Goal: Information Seeking & Learning: Learn about a topic

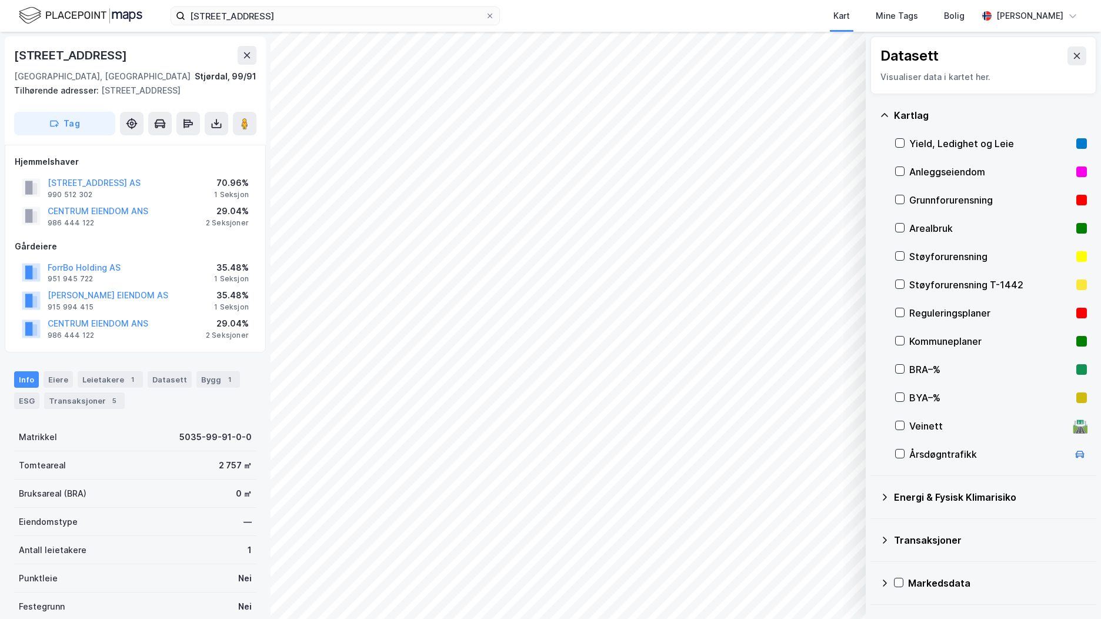
scroll to position [4, 0]
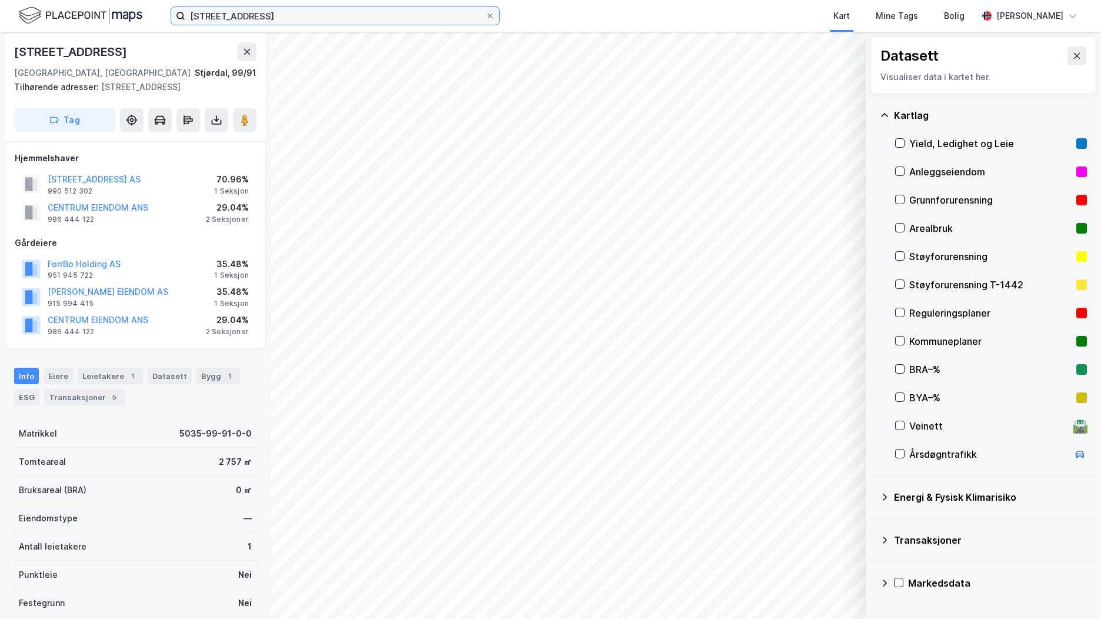
click at [254, 15] on input "[STREET_ADDRESS]" at bounding box center [335, 16] width 300 height 18
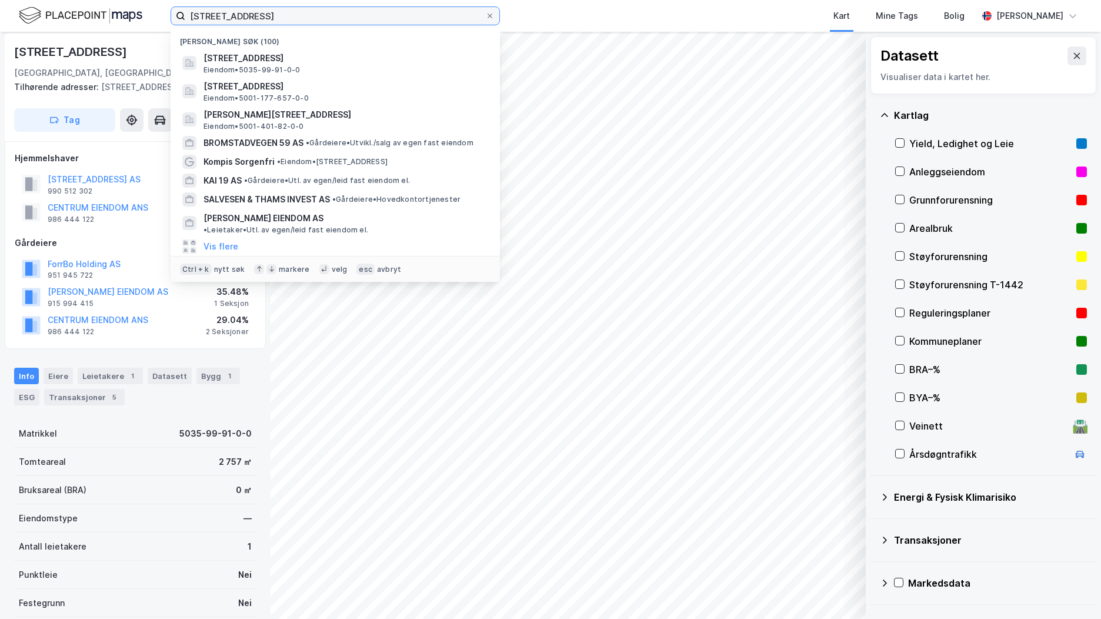
click at [254, 15] on input "[STREET_ADDRESS]" at bounding box center [335, 16] width 300 height 18
click at [224, 378] on div "1" at bounding box center [230, 376] width 12 height 12
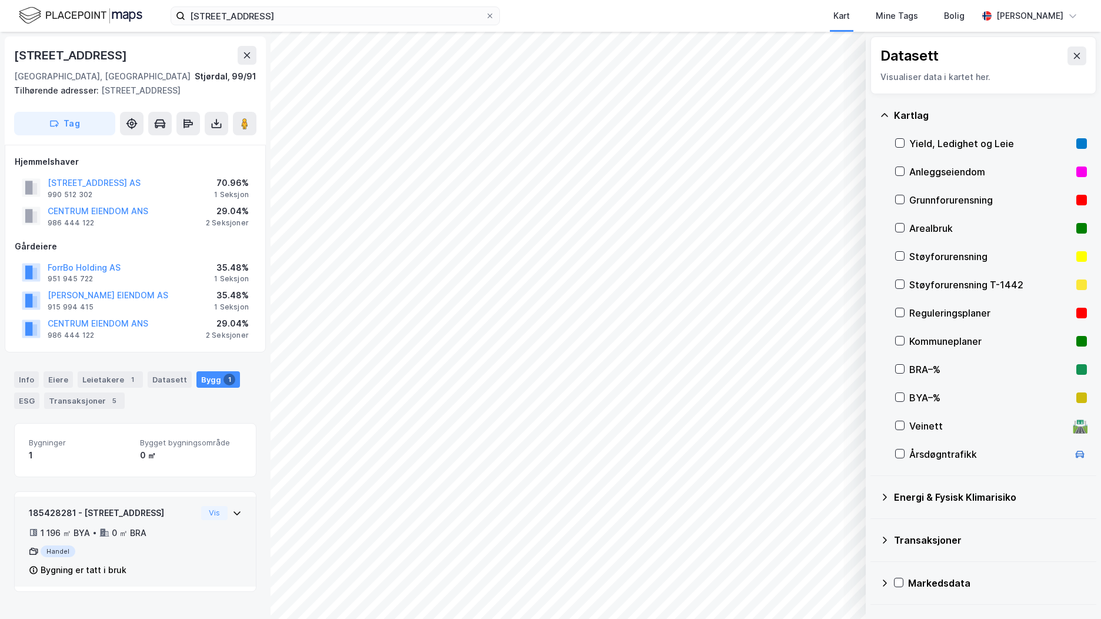
click at [174, 536] on div "1 196 ㎡ BYA • 0 ㎡ BRA" at bounding box center [113, 533] width 168 height 14
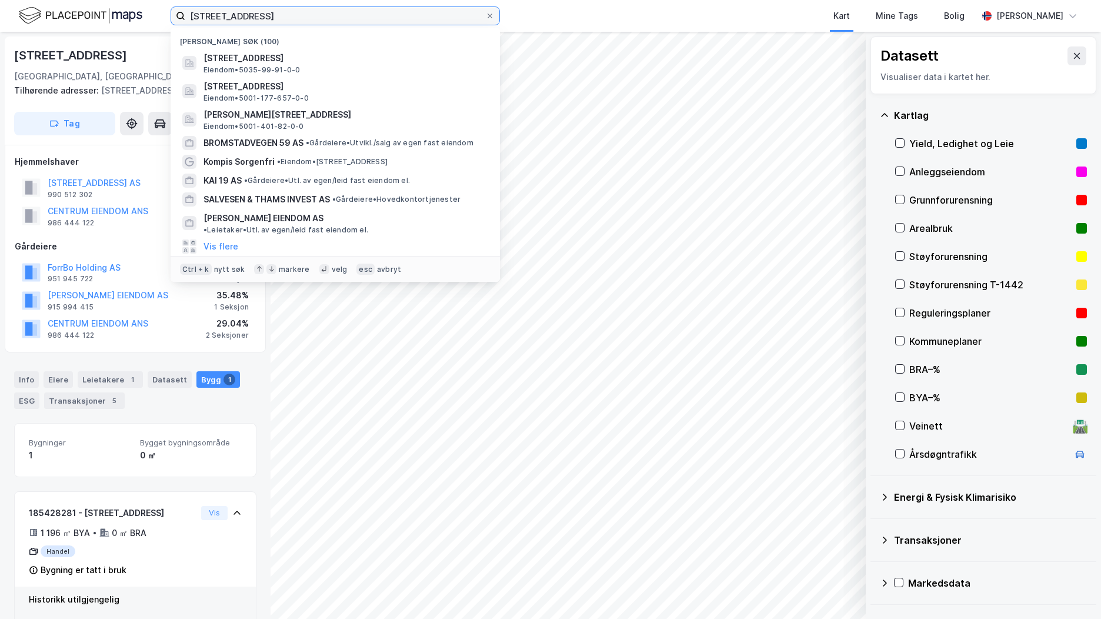
drag, startPoint x: 64, startPoint y: 19, endPoint x: 46, endPoint y: 21, distance: 17.7
click at [44, 19] on div "kjøpmannsgata 43 Nylige søk (100) [STREET_ADDRESS][GEOGRAPHIC_DATA], [GEOGRAPHI…" at bounding box center [550, 16] width 1101 height 32
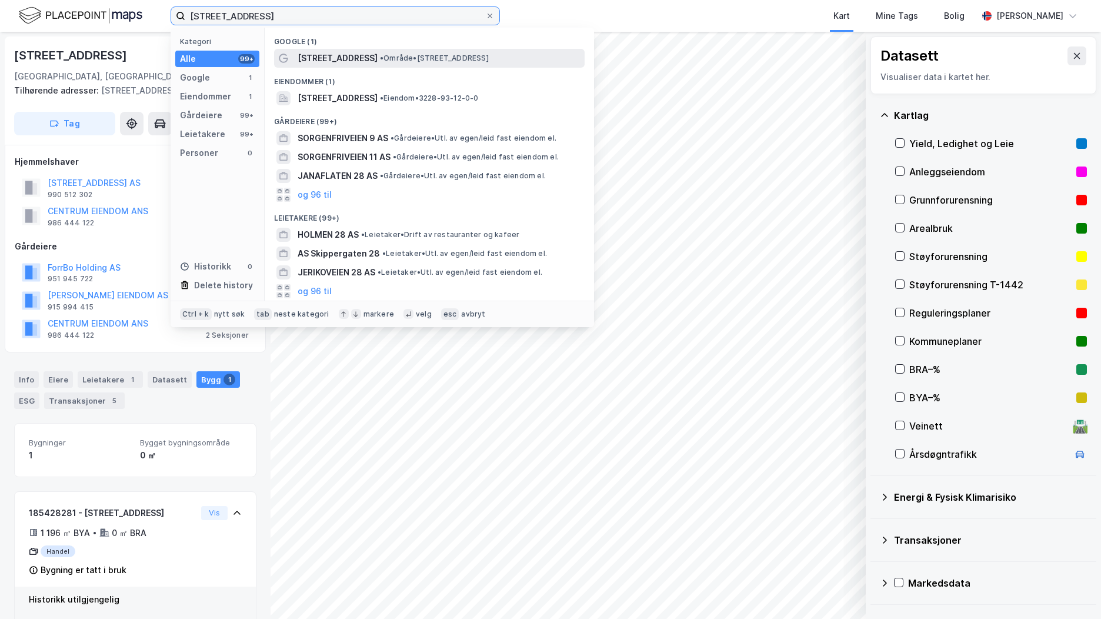
type input "[STREET_ADDRESS]"
click at [362, 58] on span "[STREET_ADDRESS]" at bounding box center [338, 58] width 80 height 14
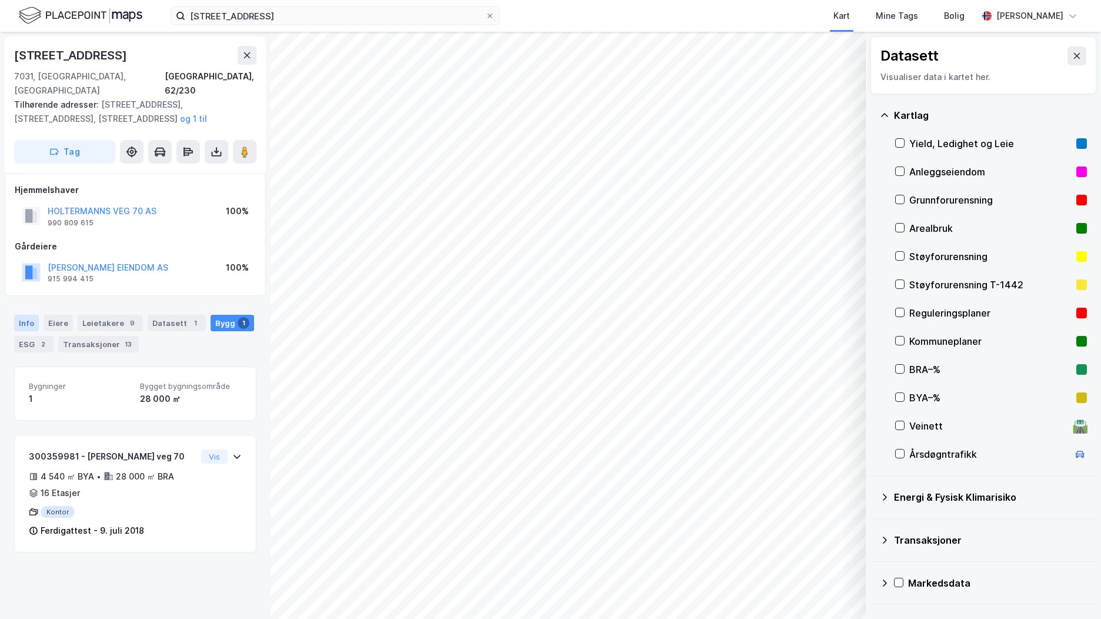
click at [34, 315] on div "Info" at bounding box center [26, 323] width 25 height 16
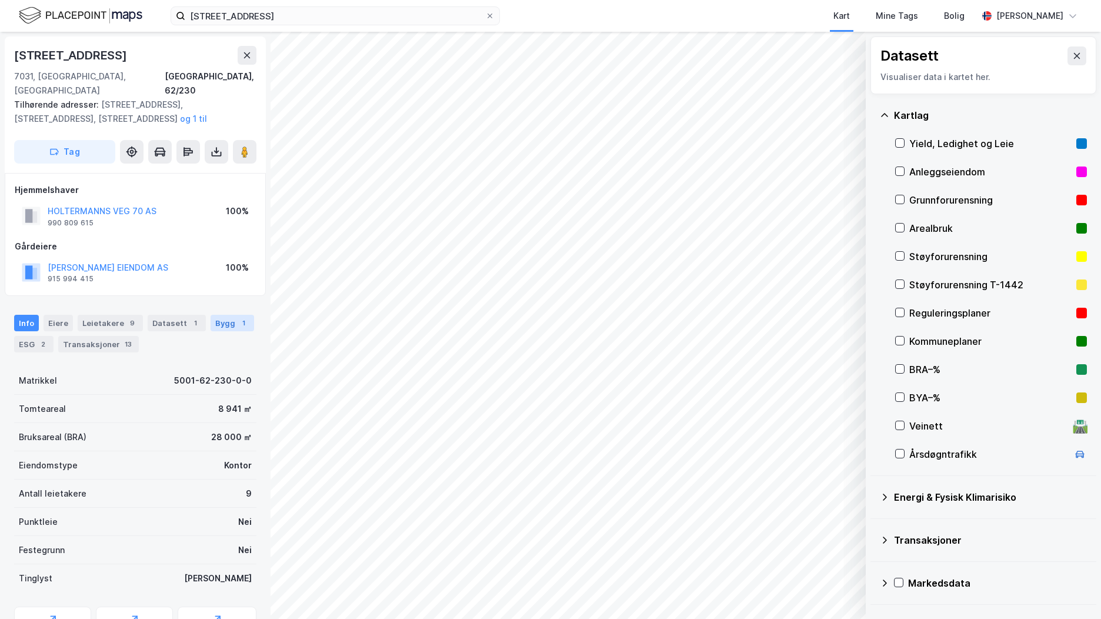
click at [215, 315] on div "Bygg 1" at bounding box center [233, 323] width 44 height 16
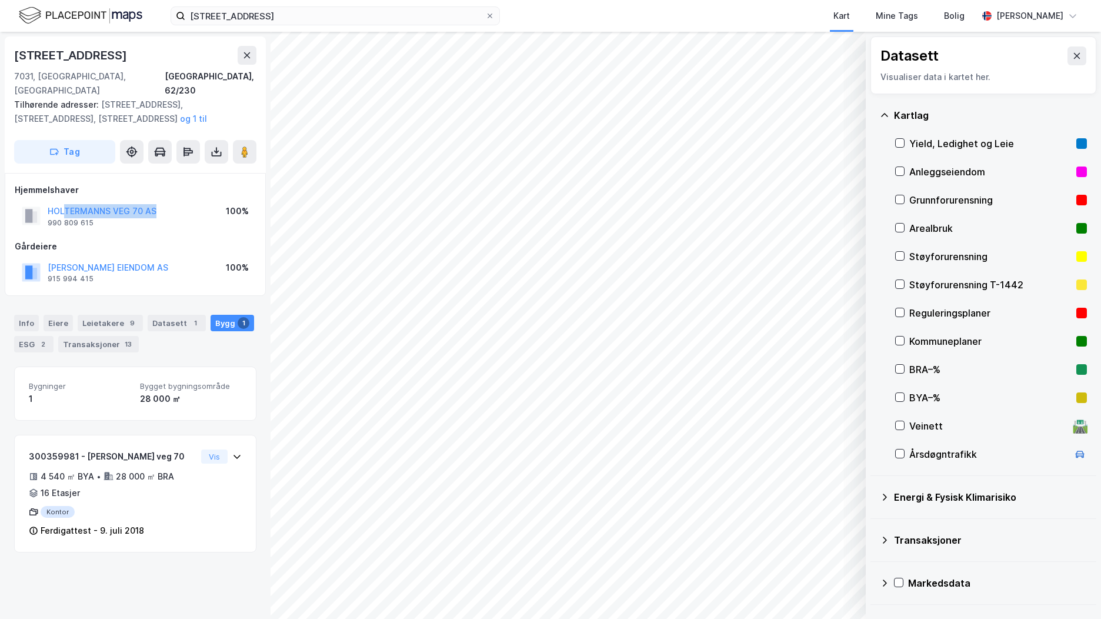
drag, startPoint x: 165, startPoint y: 200, endPoint x: 64, endPoint y: 191, distance: 101.6
click at [64, 202] on div "HOLTERMANNS VEG 70 AS 990 809 615 100%" at bounding box center [135, 216] width 241 height 28
